Goal: Task Accomplishment & Management: Use online tool/utility

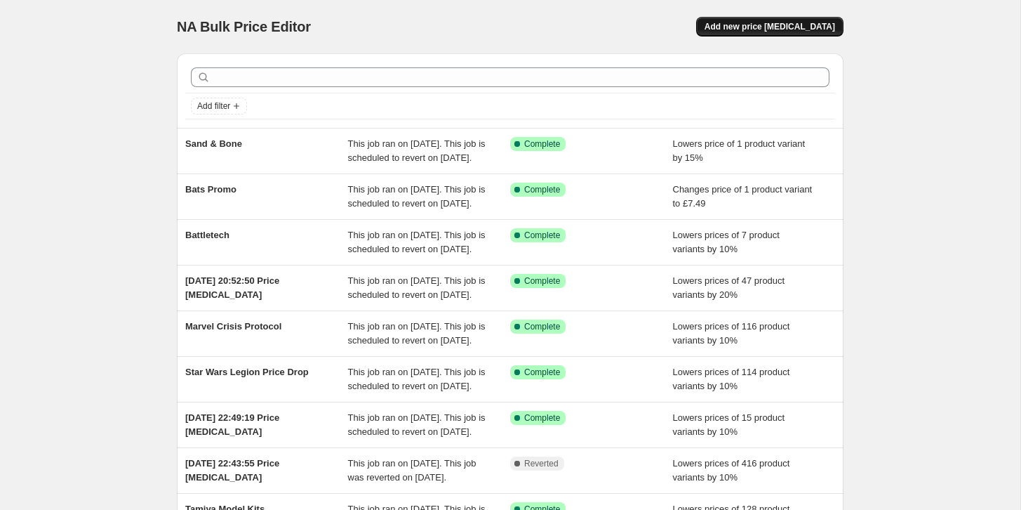
click at [787, 23] on span "Add new price [MEDICAL_DATA]" at bounding box center [770, 26] width 131 height 11
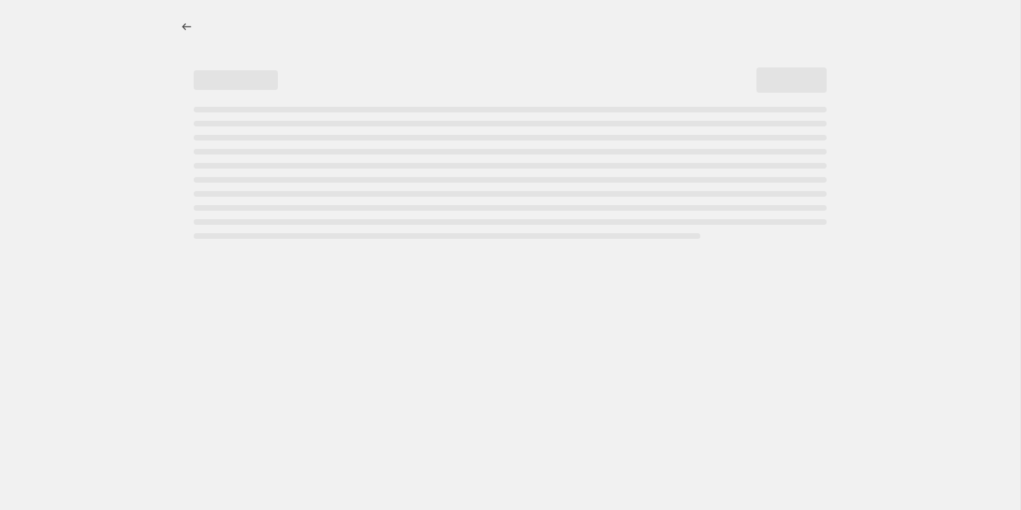
select select "percentage"
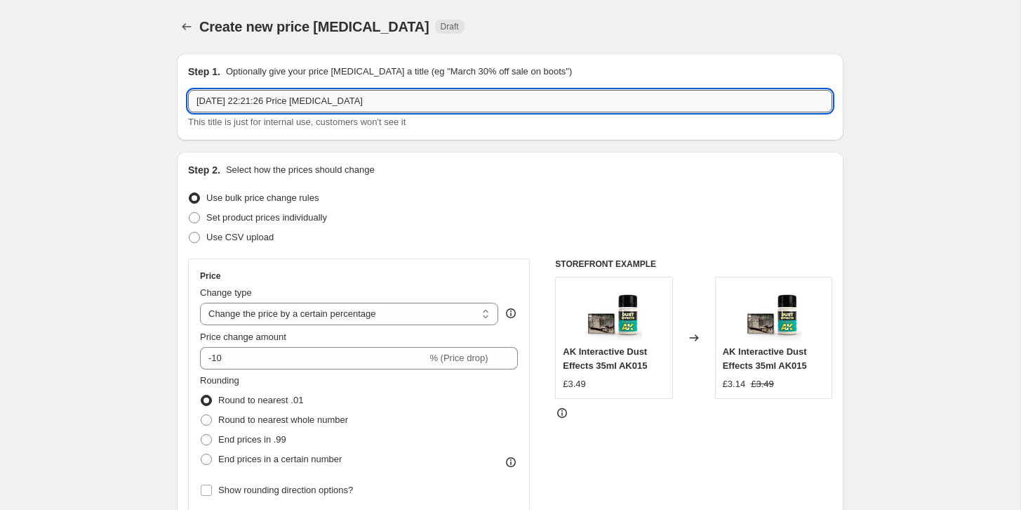
click at [303, 98] on input "[DATE] 22:21:26 Price [MEDICAL_DATA]" at bounding box center [510, 101] width 644 height 22
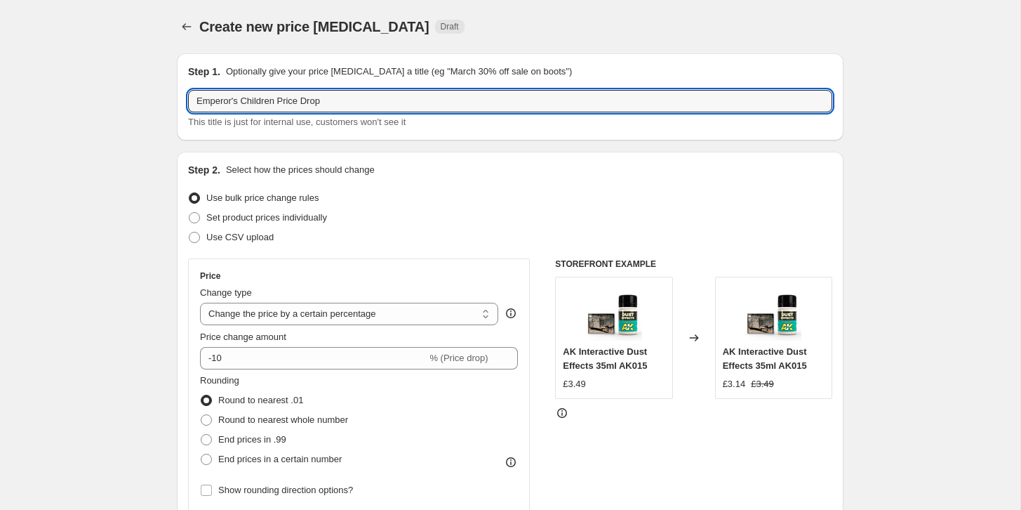
type input "Emperor's Children Price Drop"
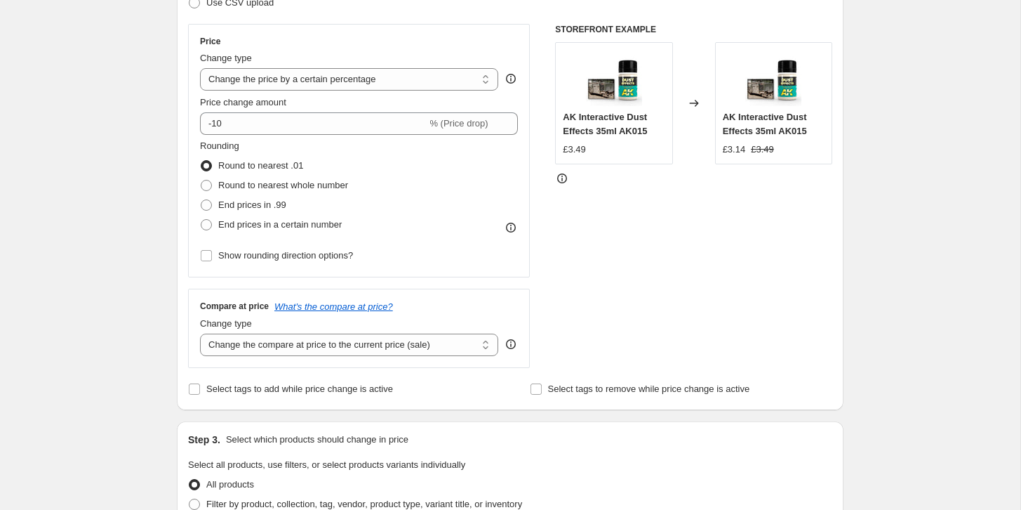
scroll to position [248, 0]
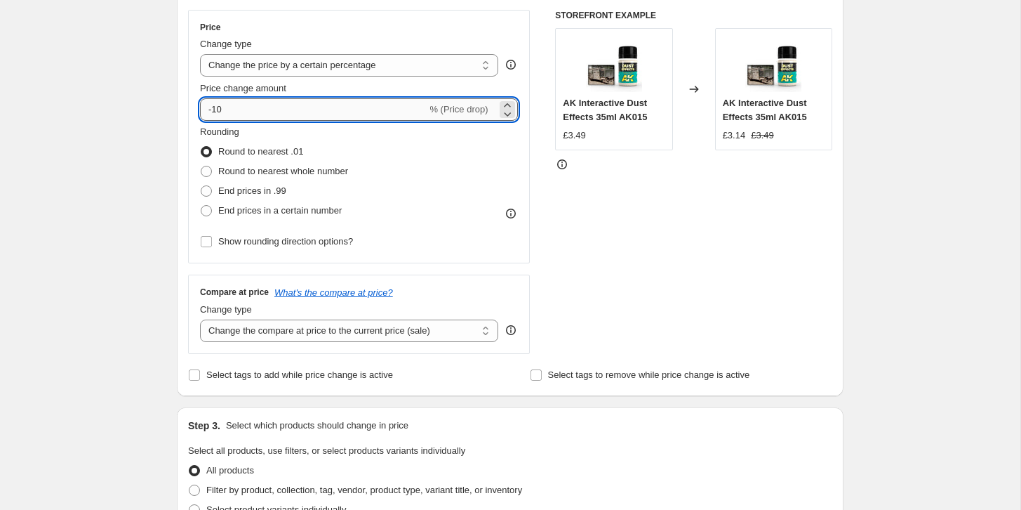
click at [229, 112] on input "-10" at bounding box center [313, 109] width 227 height 22
type input "-1"
type input "-30"
click at [134, 144] on div "Create new price [MEDICAL_DATA]. This page is ready Create new price [MEDICAL_D…" at bounding box center [510, 453] width 1020 height 1403
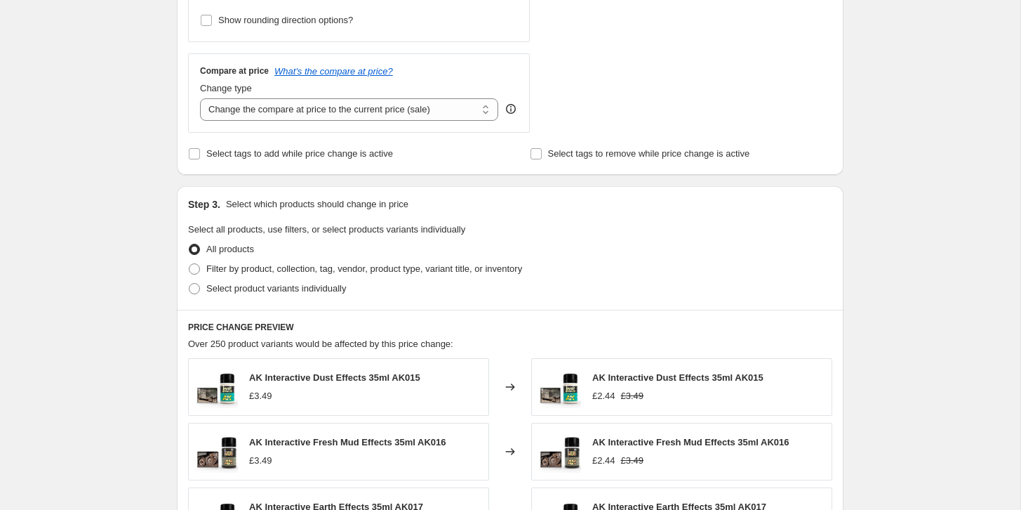
scroll to position [471, 0]
click at [269, 112] on select "Change the compare at price to the current price (sale) Change the compare at p…" at bounding box center [349, 108] width 298 height 22
select select "no_change"
click at [200, 97] on select "Change the compare at price to the current price (sale) Change the compare at p…" at bounding box center [349, 108] width 298 height 22
click at [135, 170] on div "Create new price [MEDICAL_DATA]. This page is ready Create new price [MEDICAL_D…" at bounding box center [510, 230] width 1020 height 1403
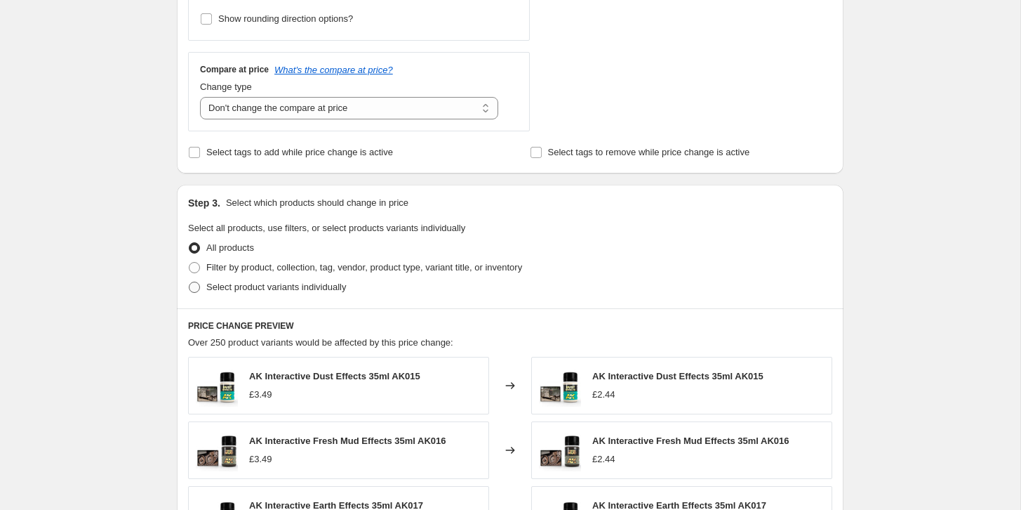
click at [195, 293] on span at bounding box center [194, 287] width 13 height 13
click at [189, 282] on input "Select product variants individually" at bounding box center [189, 281] width 1 height 1
radio input "true"
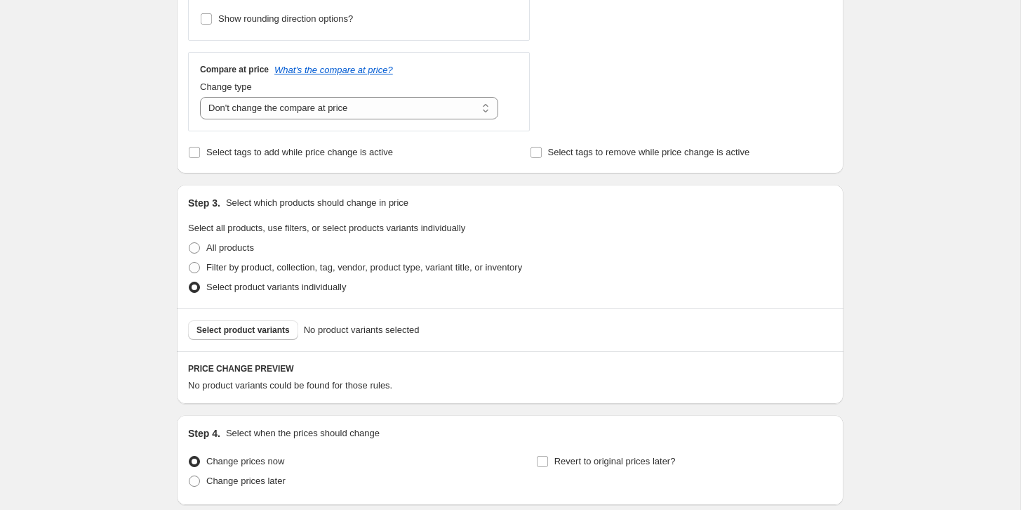
scroll to position [582, 0]
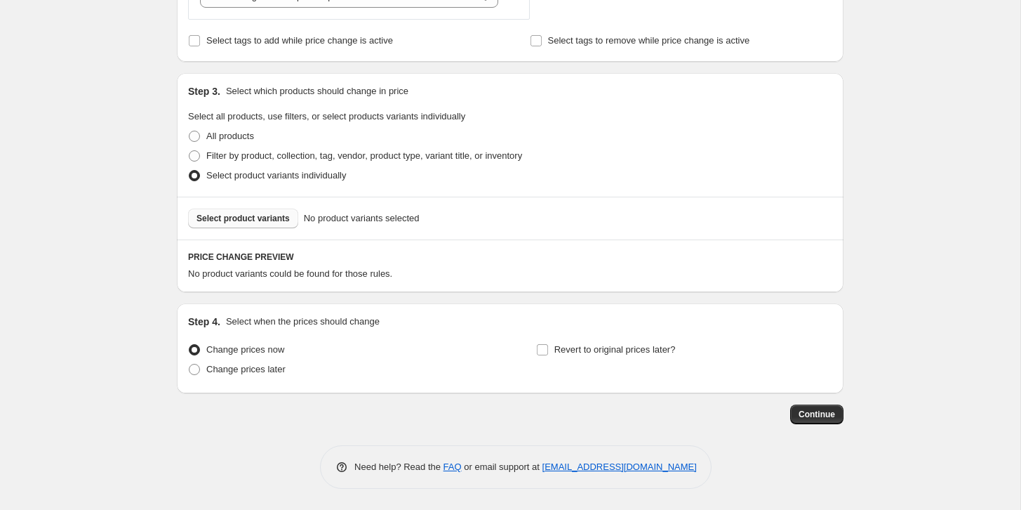
click at [237, 222] on span "Select product variants" at bounding box center [243, 218] width 93 height 11
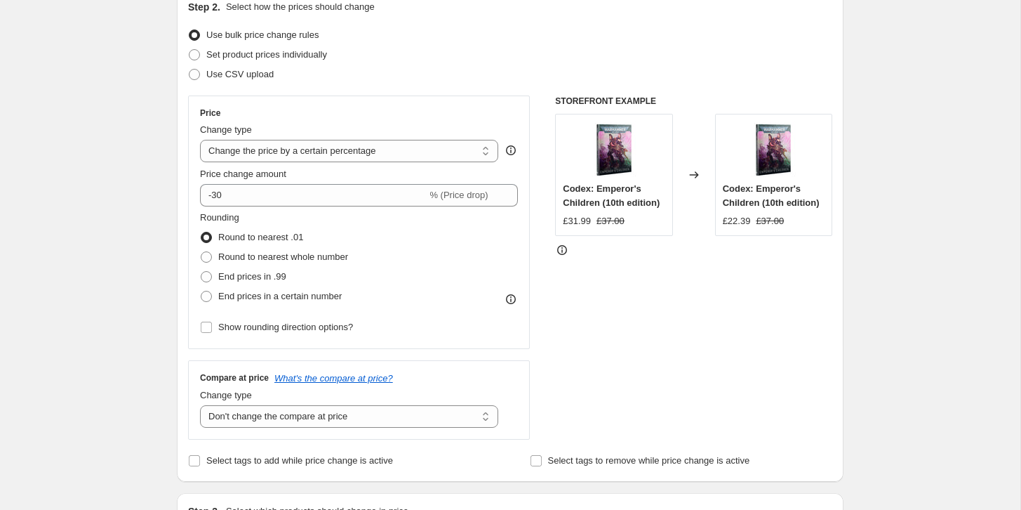
scroll to position [155, 0]
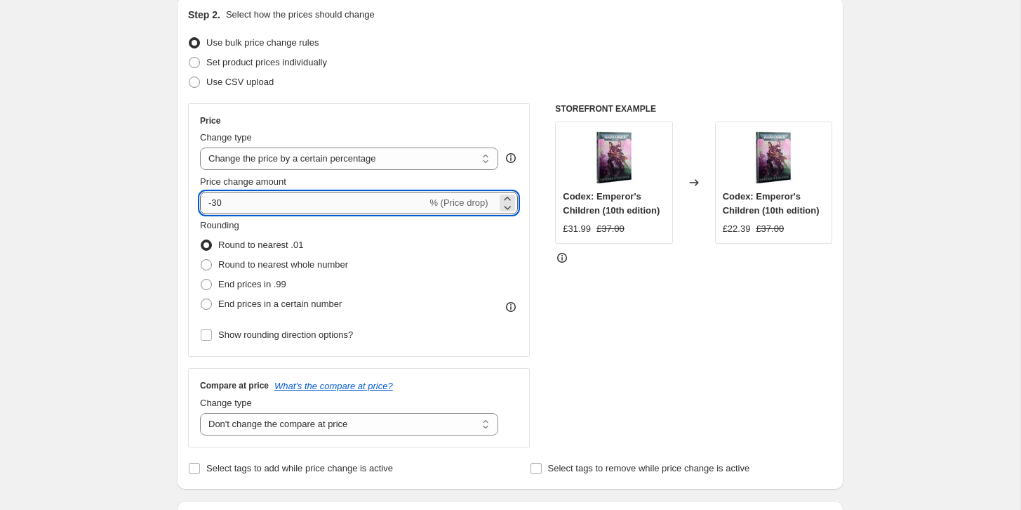
click at [235, 201] on input "-30" at bounding box center [313, 203] width 227 height 22
type input "-3"
type input "-20"
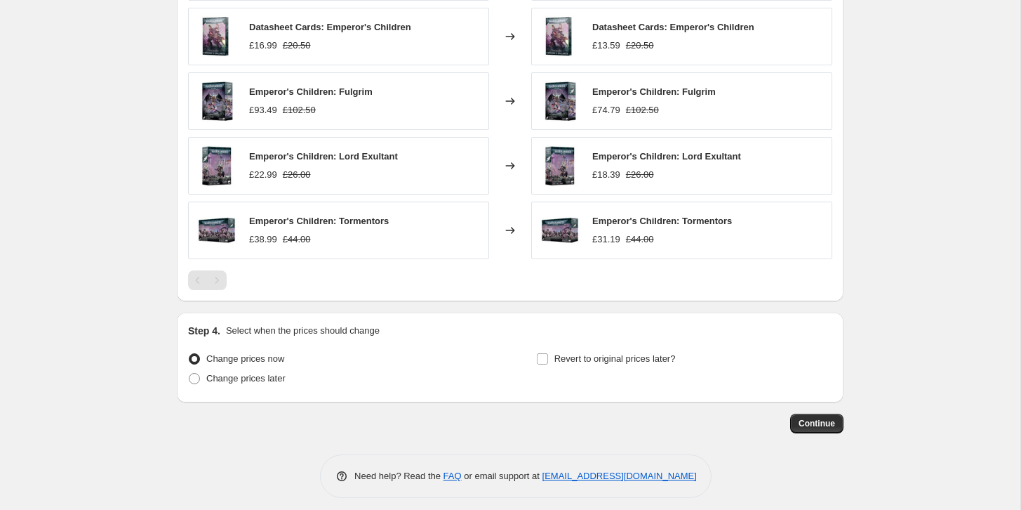
scroll to position [936, 0]
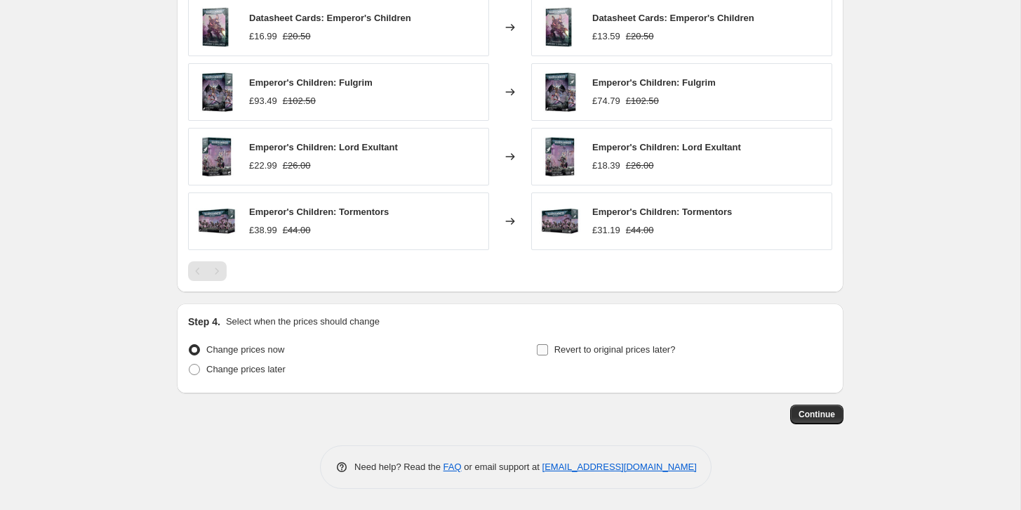
click at [540, 350] on input "Revert to original prices later?" at bounding box center [542, 349] width 11 height 11
checkbox input "true"
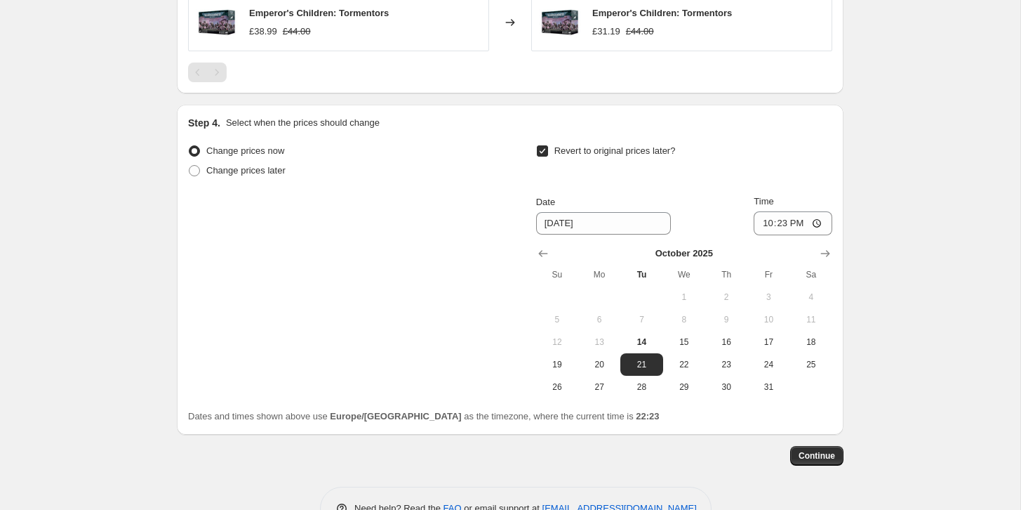
scroll to position [1176, 0]
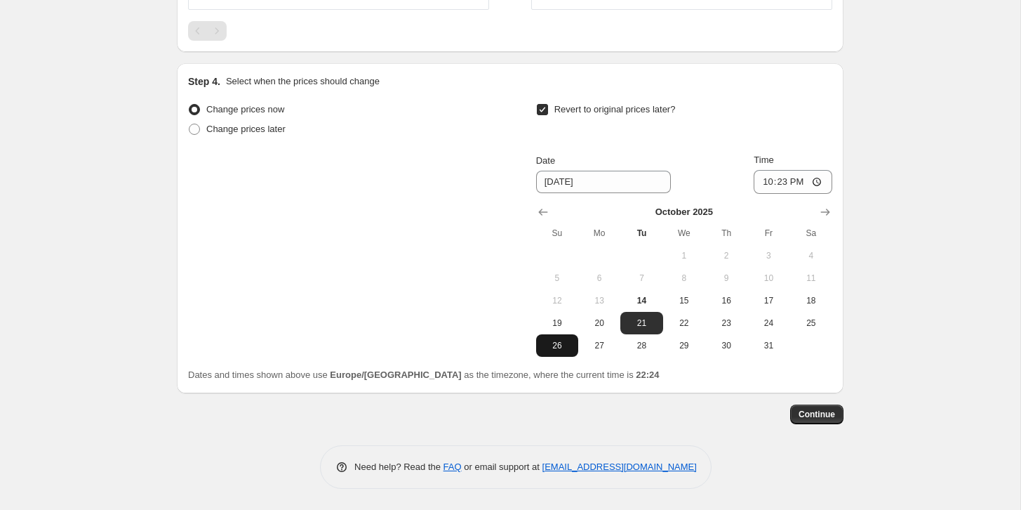
click at [554, 343] on span "26" at bounding box center [557, 345] width 31 height 11
type input "[DATE]"
click at [814, 418] on span "Continue" at bounding box center [817, 413] width 36 height 11
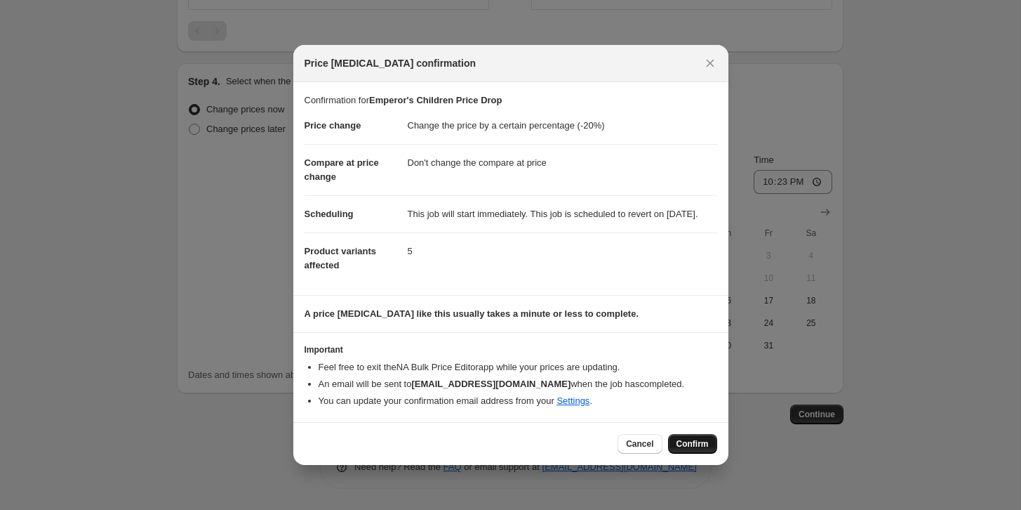
click at [688, 447] on span "Confirm" at bounding box center [693, 443] width 32 height 11
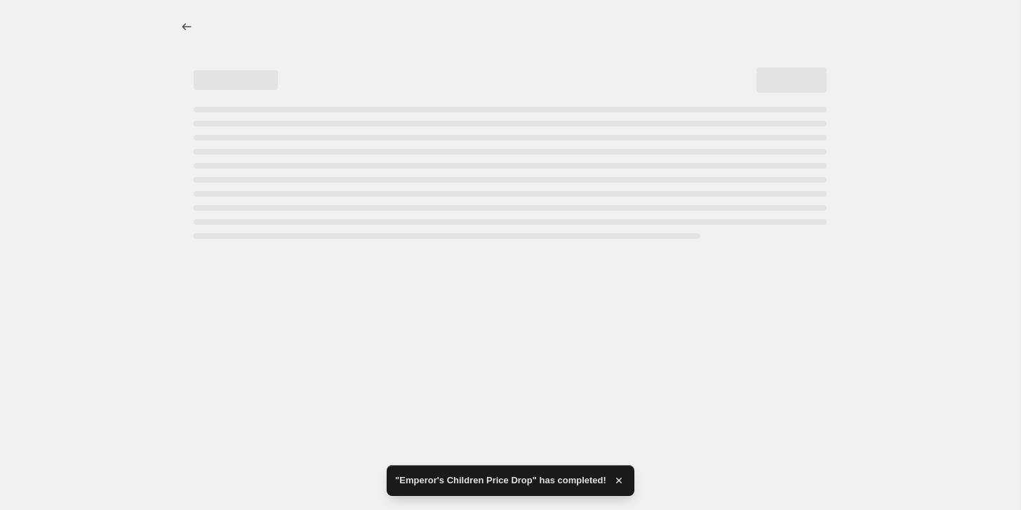
select select "percentage"
select select "no_change"
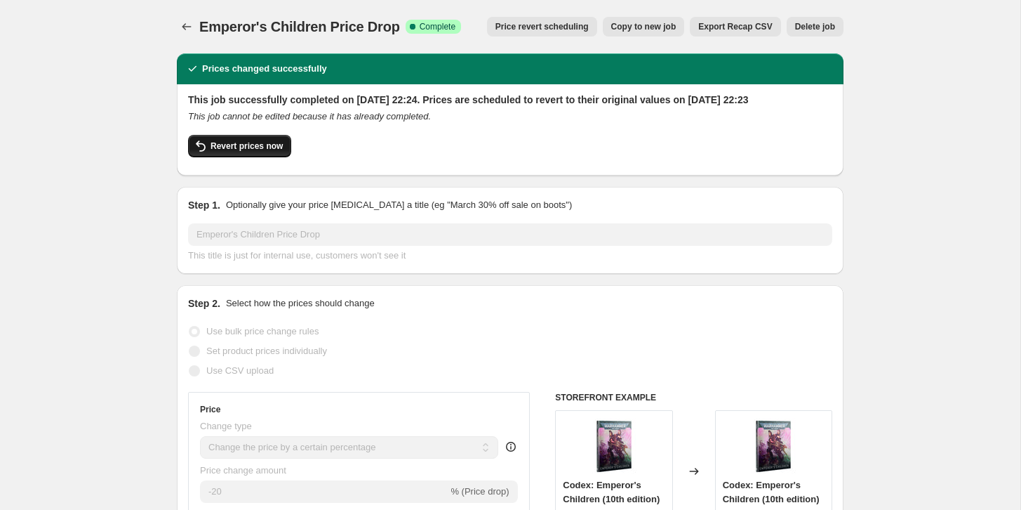
click at [230, 152] on span "Revert prices now" at bounding box center [247, 145] width 72 height 11
checkbox input "false"
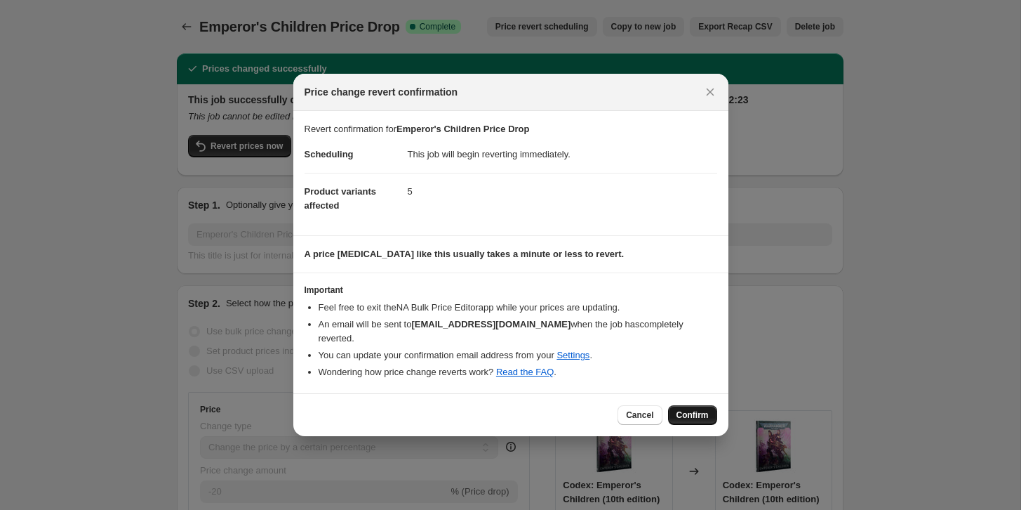
click at [681, 409] on span "Confirm" at bounding box center [693, 414] width 32 height 11
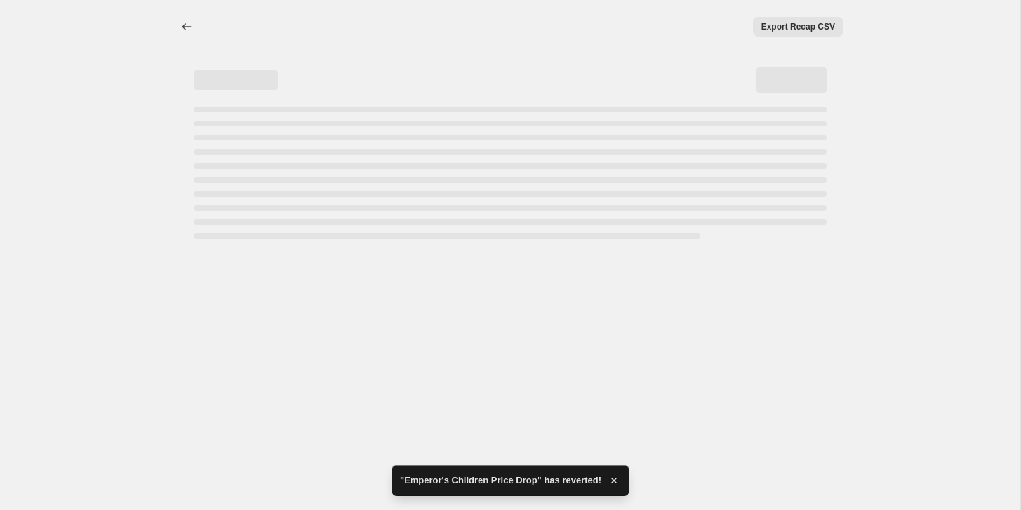
select select "percentage"
select select "no_change"
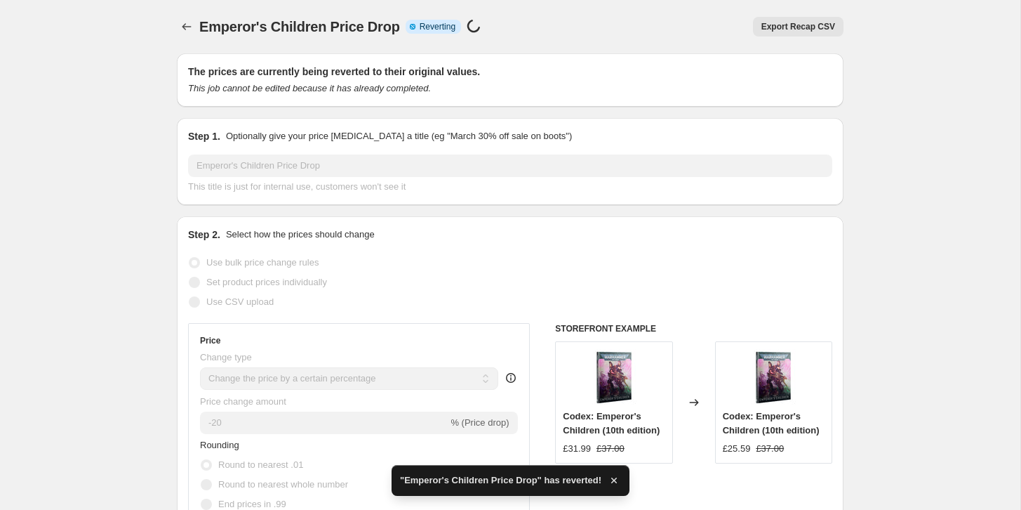
checkbox input "true"
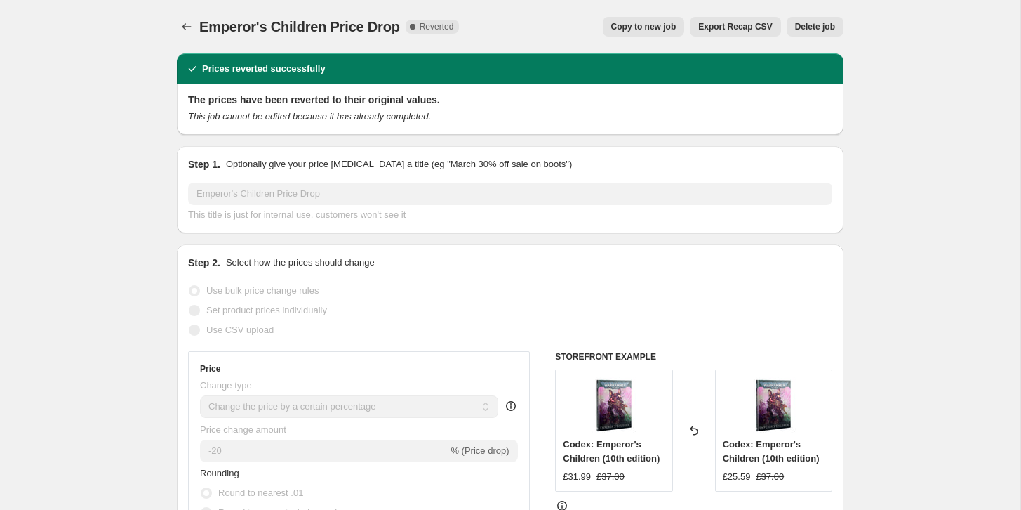
click at [642, 25] on span "Copy to new job" at bounding box center [643, 26] width 65 height 11
select select "percentage"
select select "no_change"
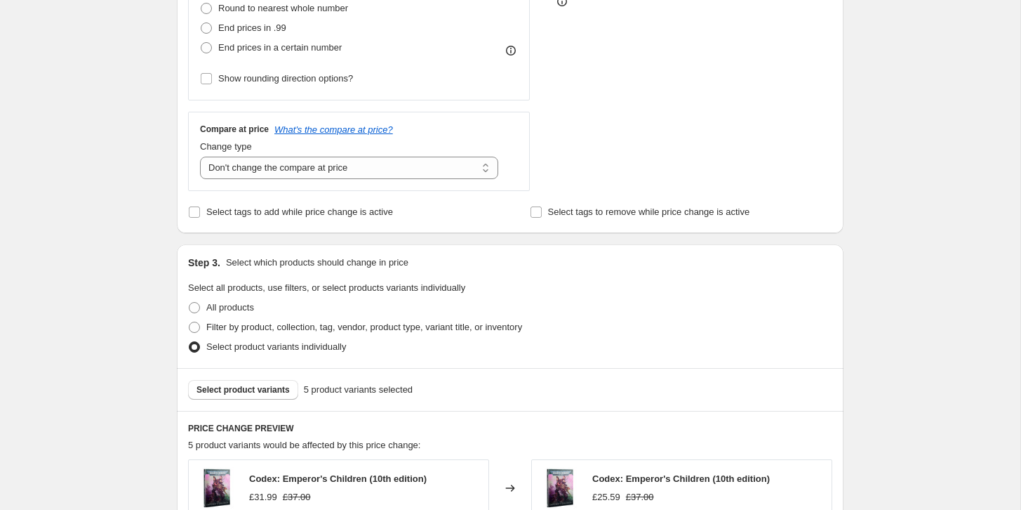
scroll to position [420, 0]
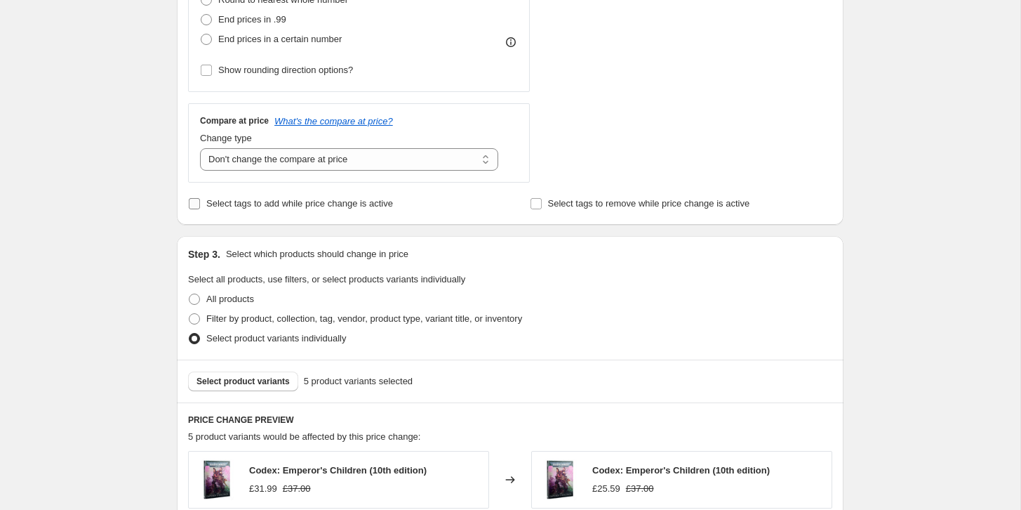
click at [195, 206] on input "Select tags to add while price change is active" at bounding box center [194, 203] width 11 height 11
checkbox input "true"
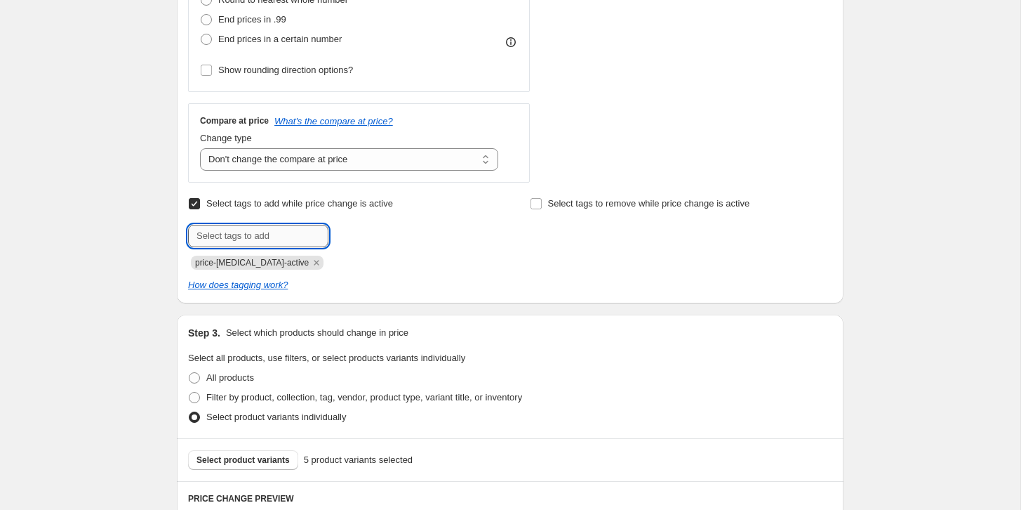
click at [218, 235] on input "text" at bounding box center [258, 236] width 140 height 22
type input "Price Drop"
click at [374, 231] on span "Price Drop" at bounding box center [380, 234] width 43 height 10
click at [310, 265] on icon "Remove price-change-job-active" at bounding box center [316, 262] width 13 height 13
click at [538, 206] on input "Select tags to remove while price change is active" at bounding box center [536, 203] width 11 height 11
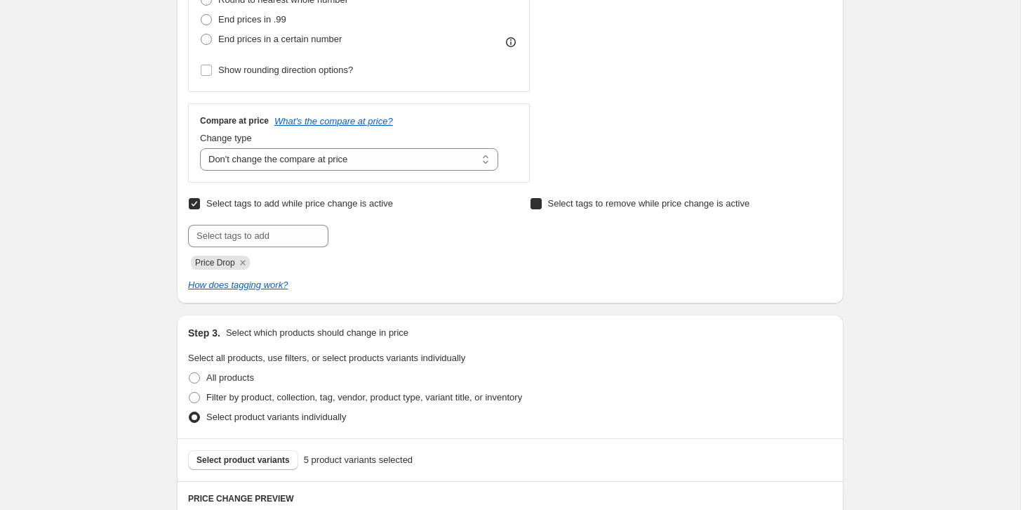
checkbox input "true"
click at [555, 236] on input "text" at bounding box center [600, 236] width 140 height 22
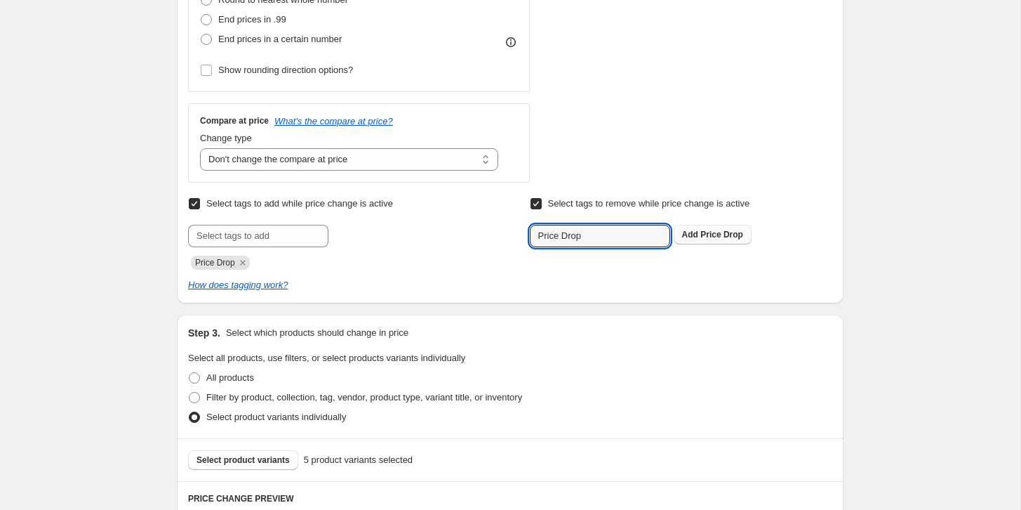
type input "Price Drop"
click at [702, 236] on span "Price Drop" at bounding box center [721, 234] width 43 height 10
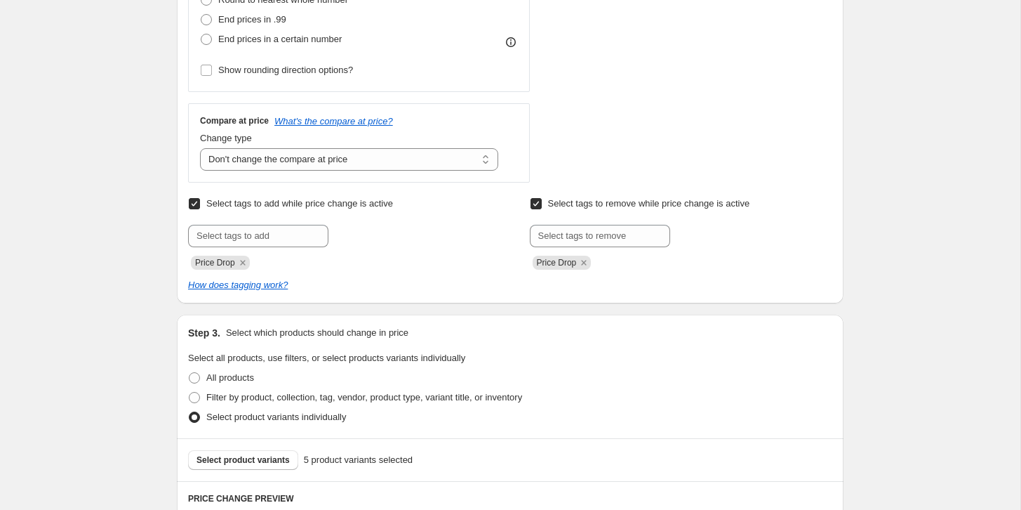
click at [144, 206] on div "Create new price [MEDICAL_DATA]. This page is ready Create new price [MEDICAL_D…" at bounding box center [510, 342] width 1020 height 1524
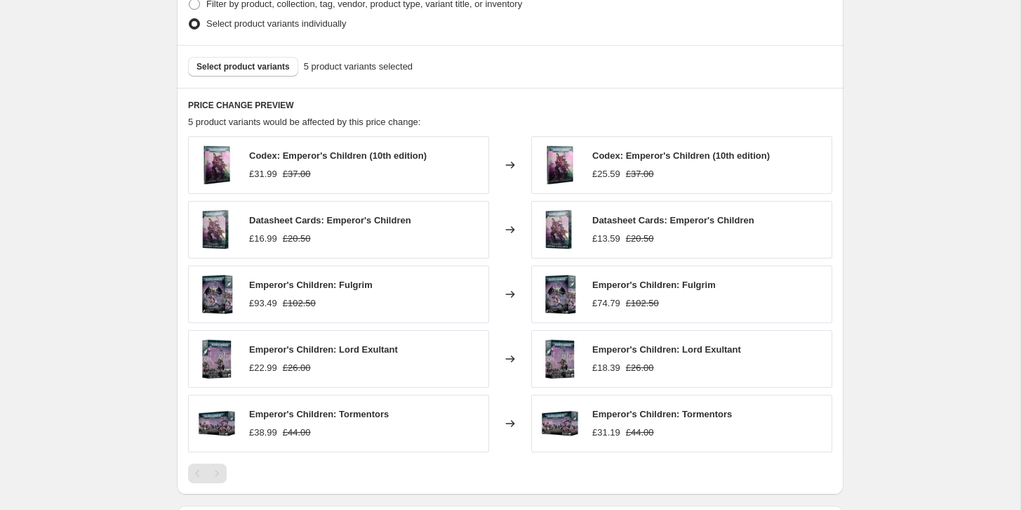
scroll to position [1015, 0]
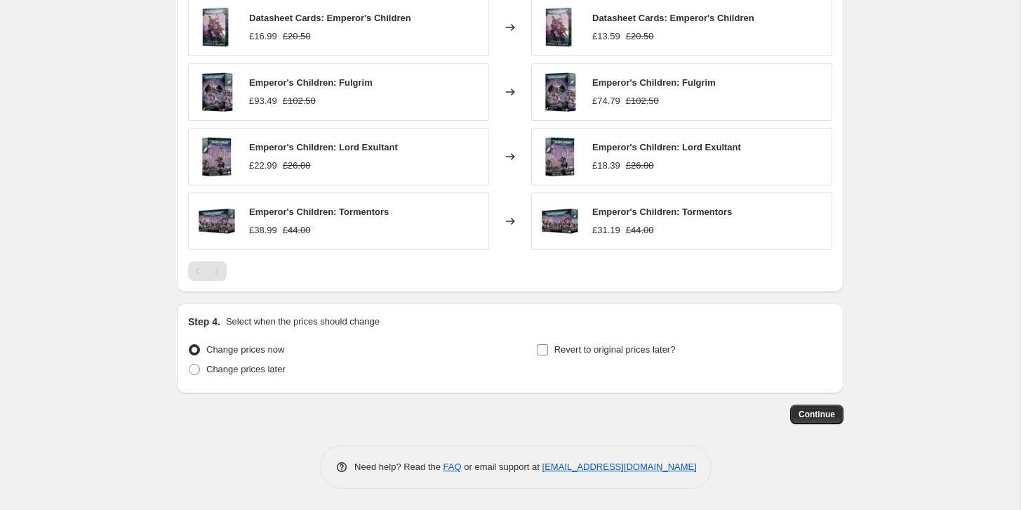
click at [548, 347] on label "Revert to original prices later?" at bounding box center [606, 350] width 140 height 20
click at [548, 347] on input "Revert to original prices later?" at bounding box center [542, 349] width 11 height 11
checkbox input "true"
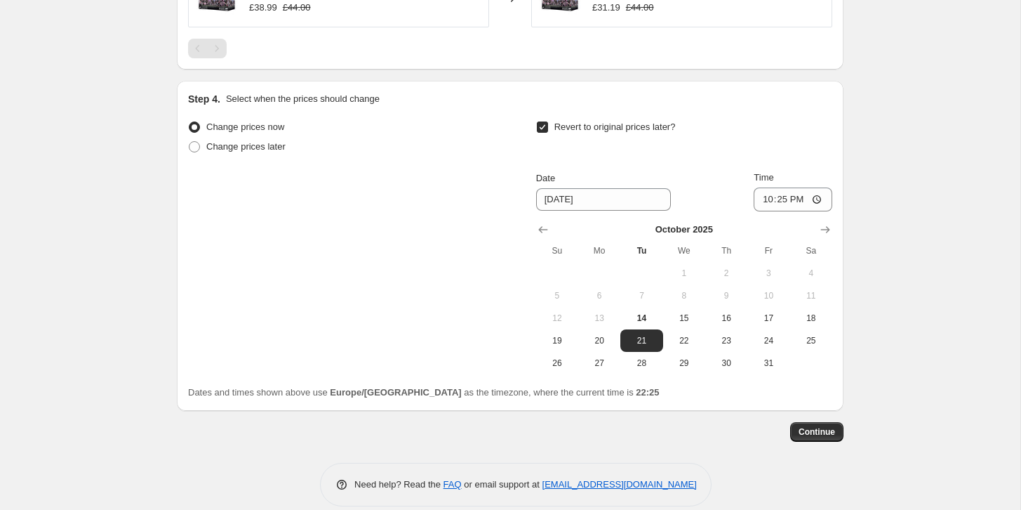
scroll to position [1255, 0]
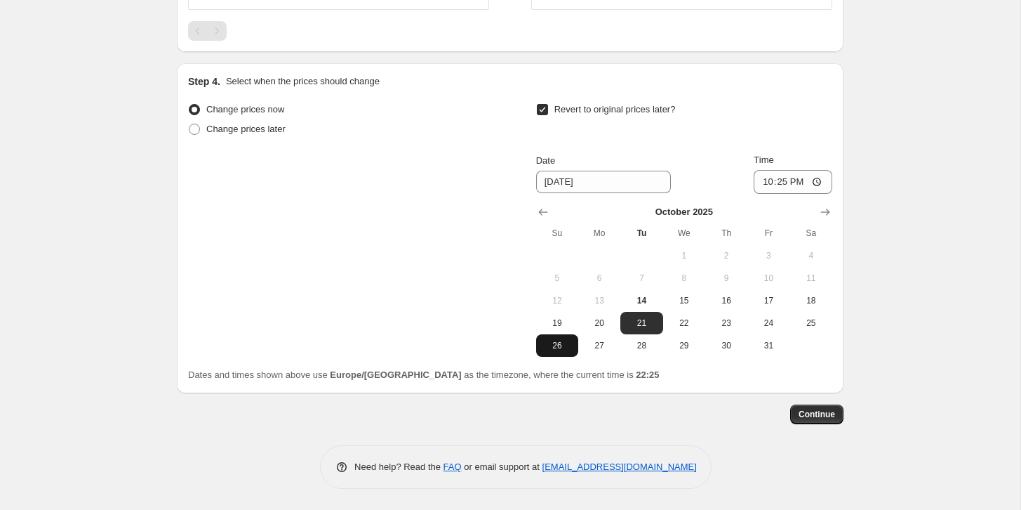
click at [554, 345] on span "26" at bounding box center [557, 345] width 31 height 11
type input "[DATE]"
click at [827, 414] on span "Continue" at bounding box center [817, 413] width 36 height 11
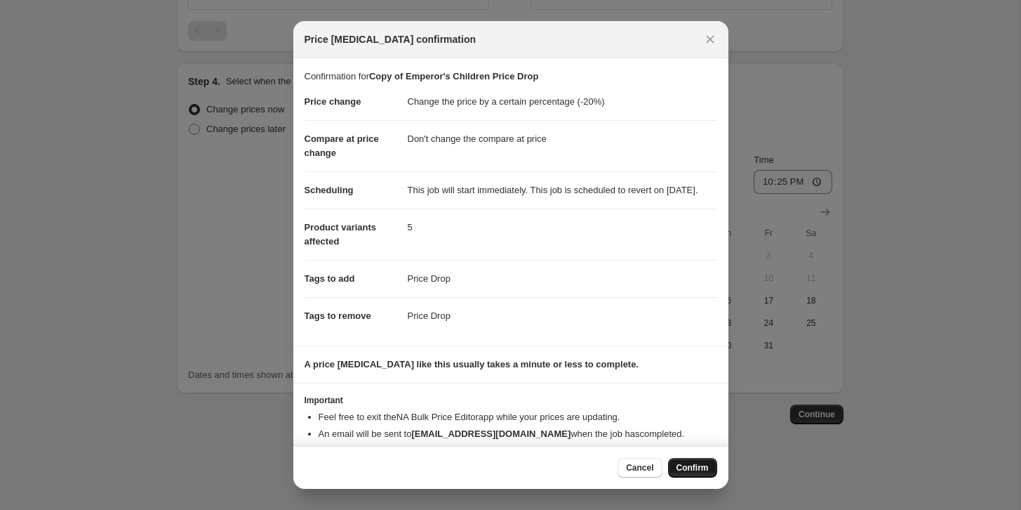
click at [677, 464] on span "Confirm" at bounding box center [693, 467] width 32 height 11
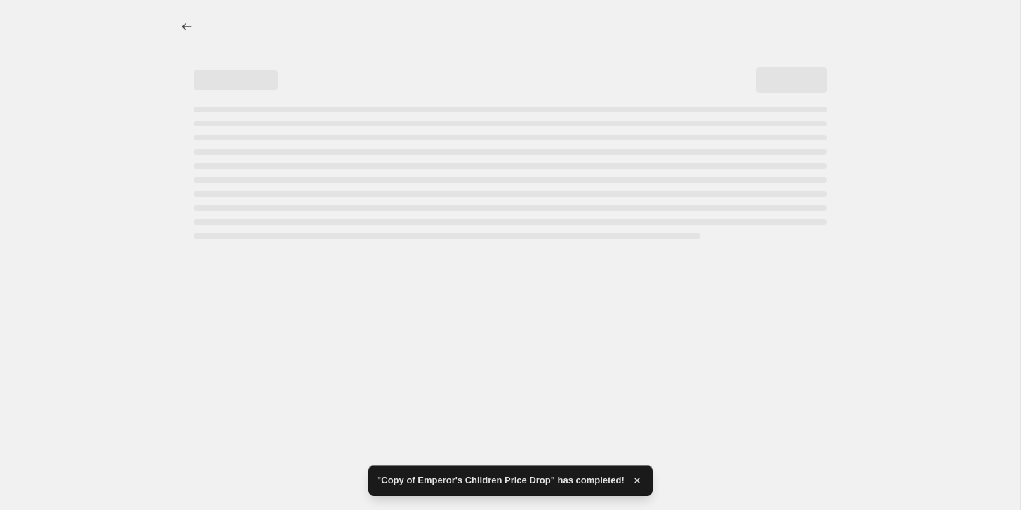
select select "percentage"
select select "no_change"
